Goal: Transaction & Acquisition: Purchase product/service

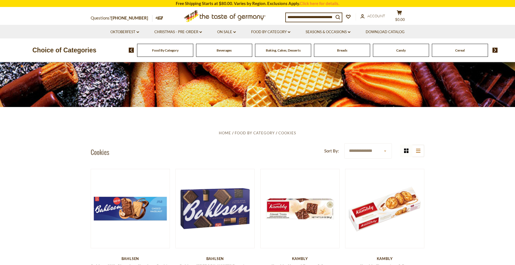
scroll to position [139, 0]
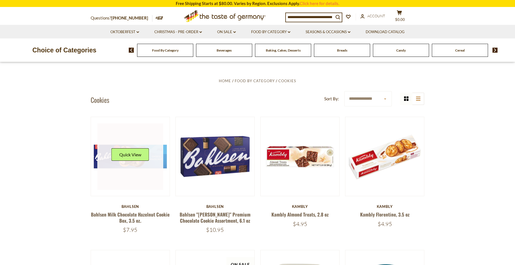
click at [136, 167] on link at bounding box center [130, 156] width 66 height 66
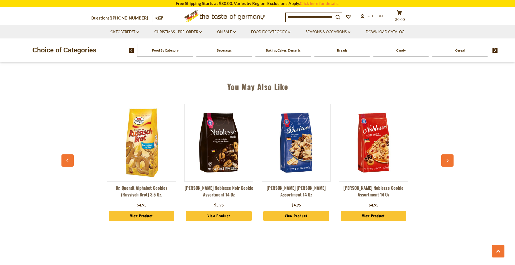
scroll to position [417, 0]
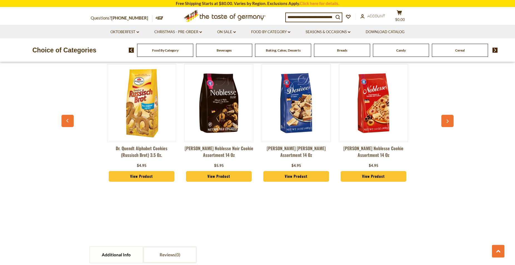
click at [455, 120] on div "You May Also Like Dr. Quendt Alphabet Cookies (Russisch Brot) 3.5 oz. $4.95 Vie…" at bounding box center [257, 114] width 515 height 160
click at [448, 119] on icon "button" at bounding box center [448, 121] width 2 height 4
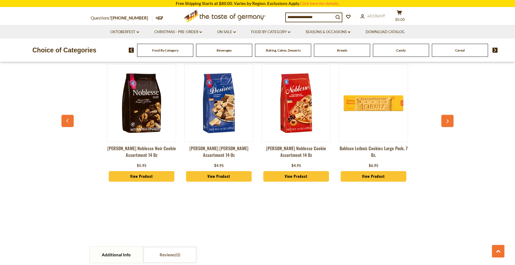
click at [448, 119] on icon "button" at bounding box center [448, 121] width 2 height 4
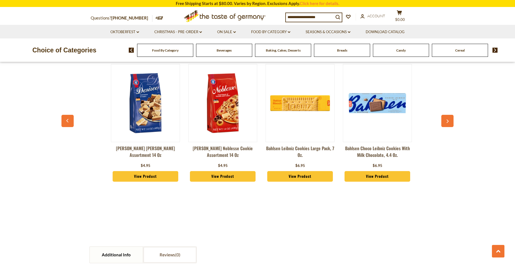
scroll to position [0, 155]
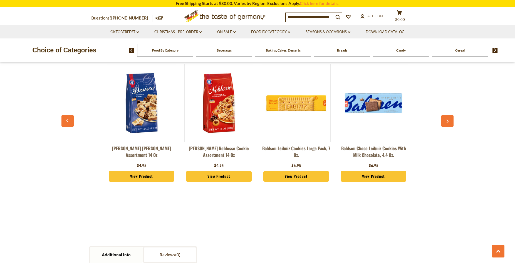
click at [448, 119] on icon "button" at bounding box center [448, 121] width 2 height 4
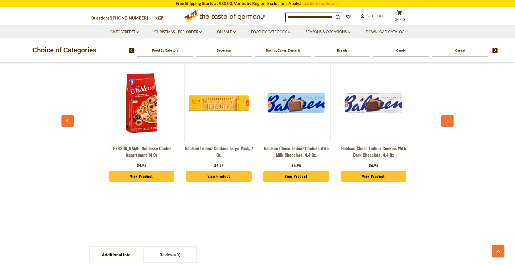
click at [448, 119] on icon "button" at bounding box center [448, 121] width 2 height 4
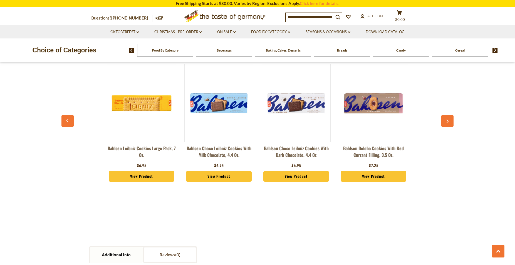
click at [448, 119] on icon "button" at bounding box center [448, 121] width 2 height 4
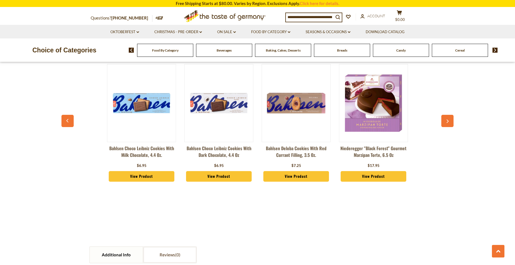
click at [448, 119] on icon "button" at bounding box center [448, 121] width 4 height 4
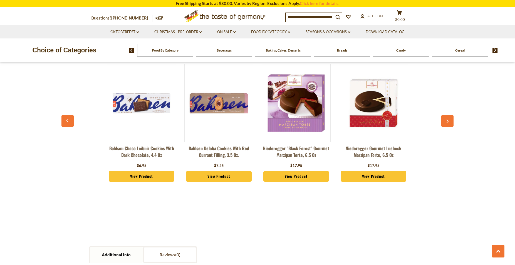
click at [448, 119] on icon "button" at bounding box center [448, 121] width 4 height 4
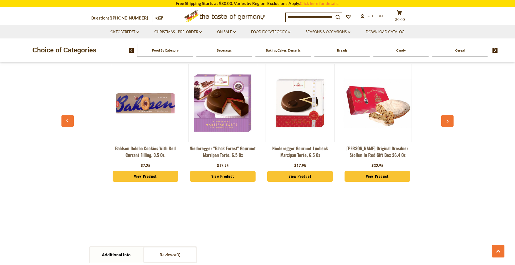
click at [448, 119] on icon "button" at bounding box center [448, 121] width 4 height 4
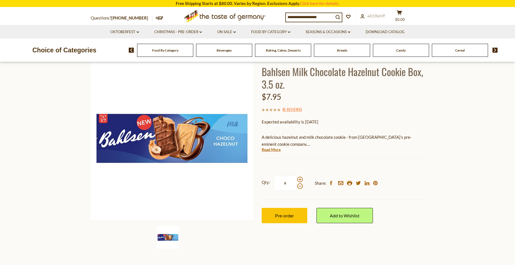
scroll to position [0, 0]
